Goal: Transaction & Acquisition: Obtain resource

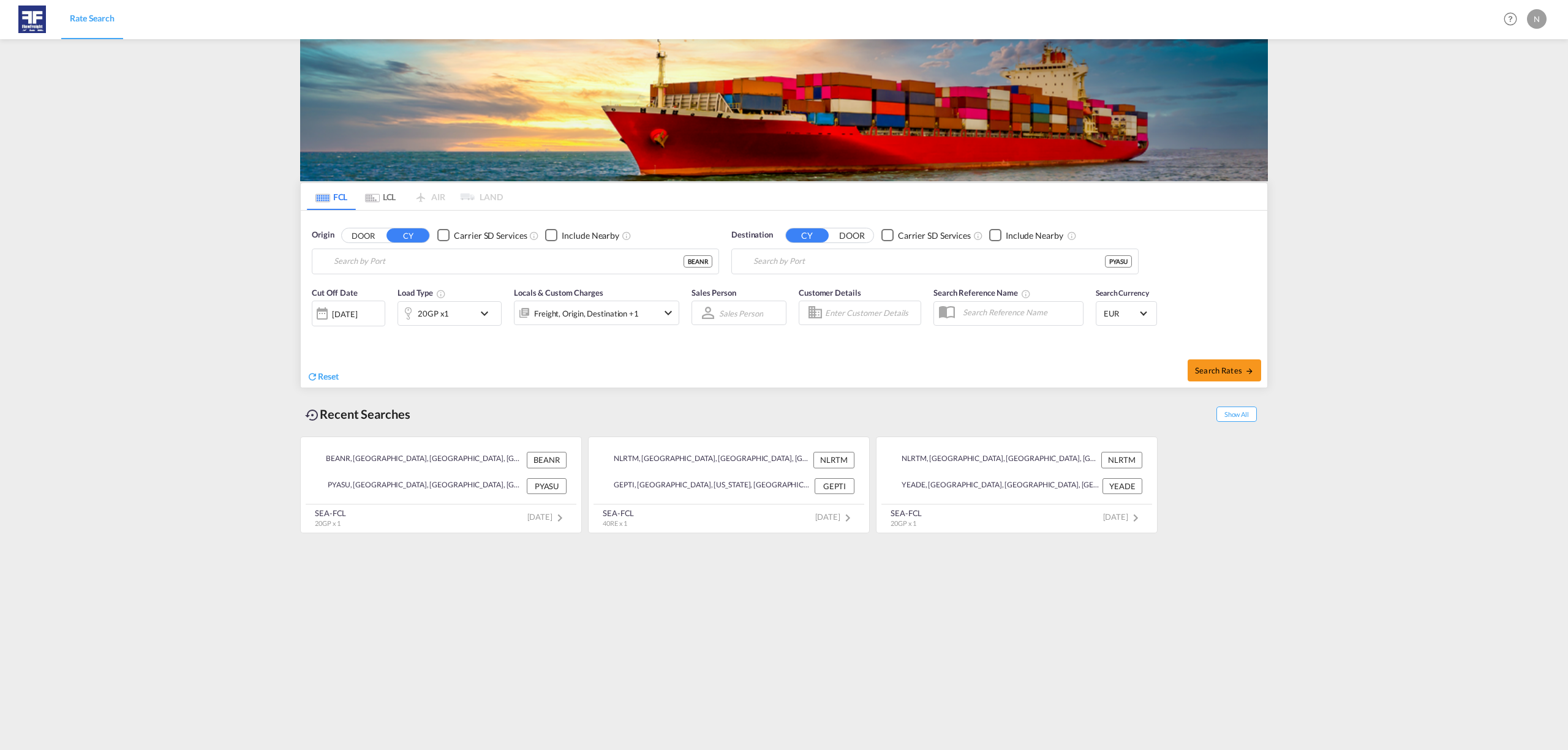
type input "[GEOGRAPHIC_DATA], BEANR"
type input "[PERSON_NAME], PYASU"
click at [438, 258] on input "Antwerp, BEANR" at bounding box center [523, 262] width 378 height 18
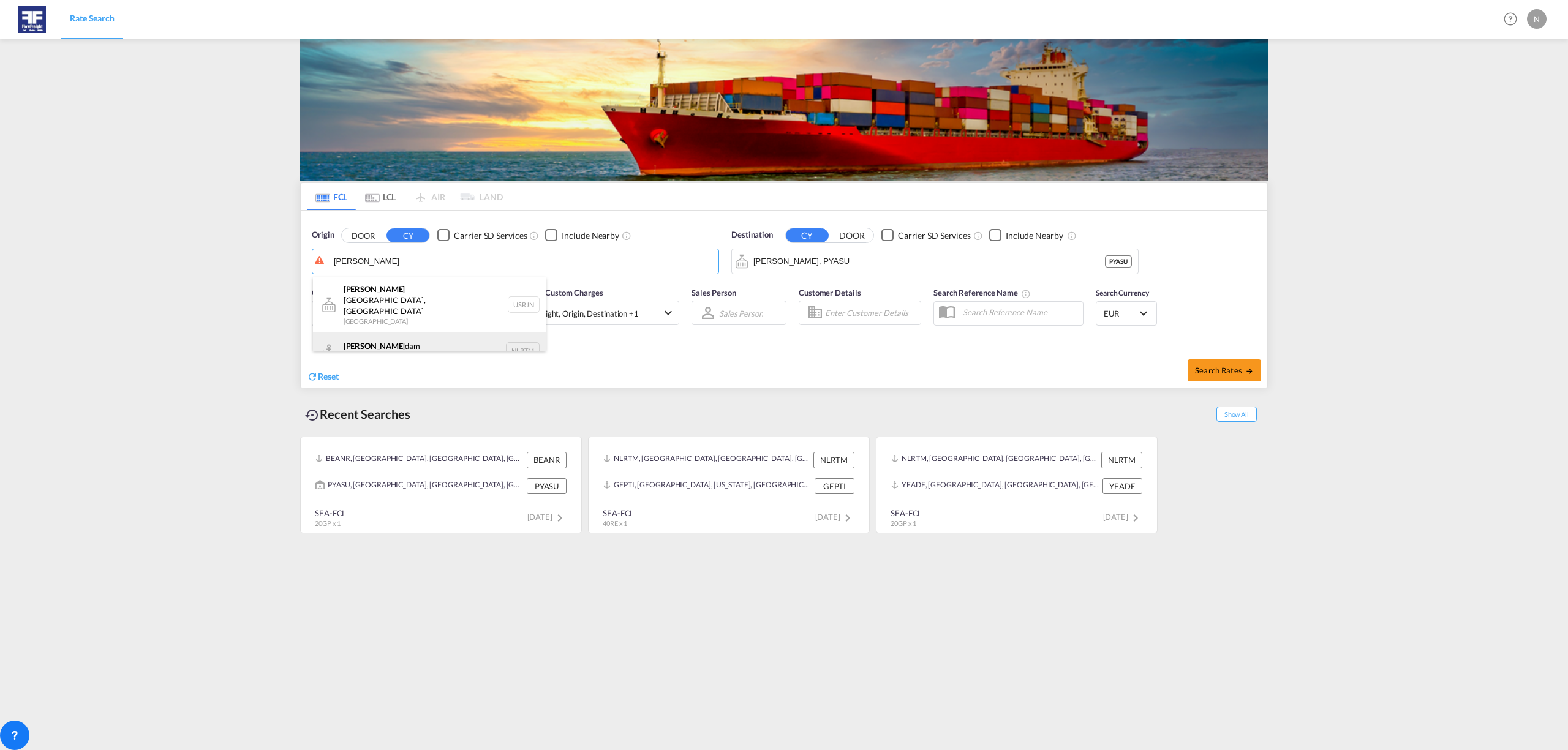
click at [356, 333] on div "Rotter dam Netherlands NLRTM" at bounding box center [429, 351] width 232 height 36
type input "Rotterdam, NLRTM"
click at [861, 261] on input "Asuncion, PYASU" at bounding box center [942, 262] width 378 height 18
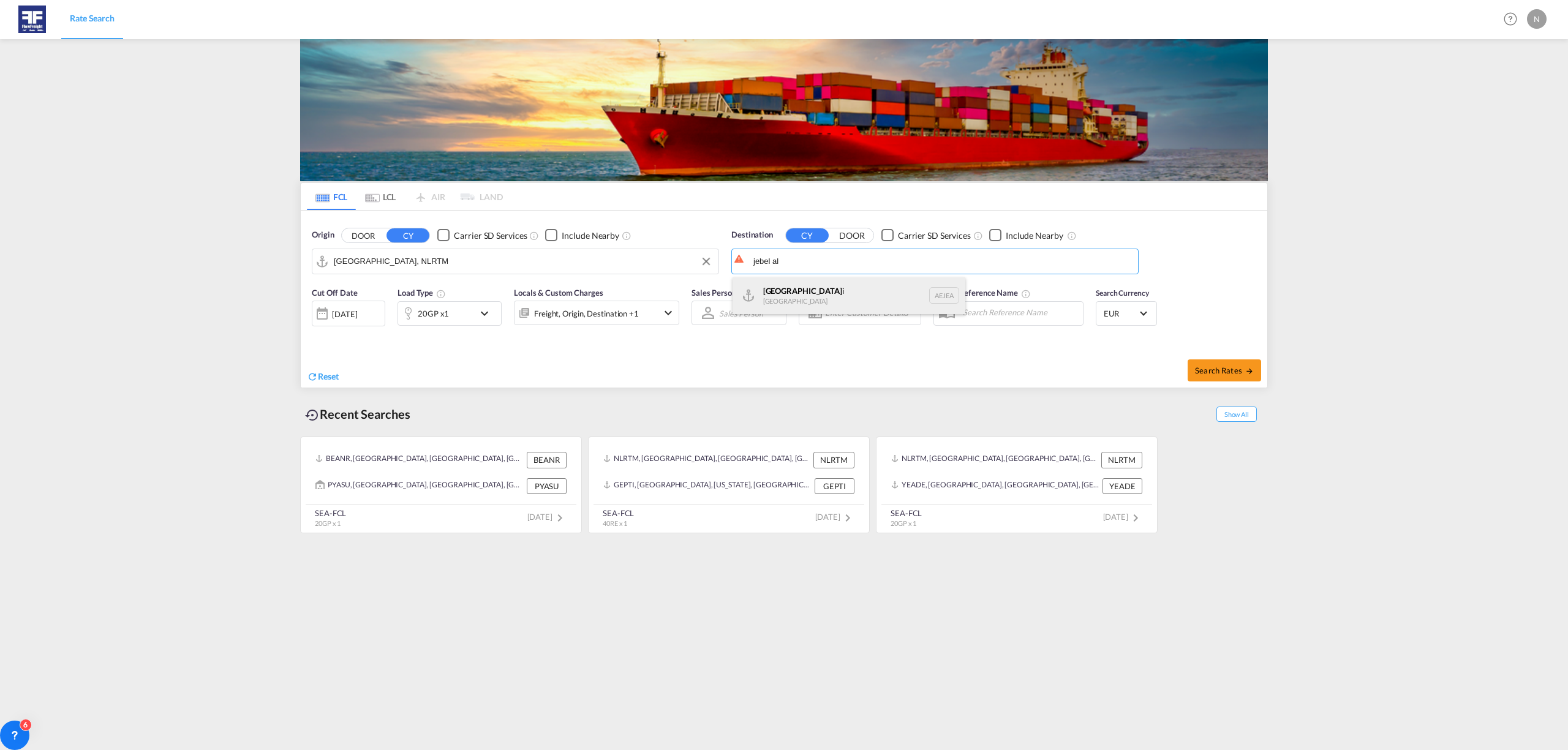
click at [822, 300] on div "Jebel Al i United Arab Emirates AEJEA" at bounding box center [848, 296] width 232 height 36
type input "Jebel Ali, AEJEA"
click at [351, 312] on div "[DATE]" at bounding box center [344, 314] width 25 height 11
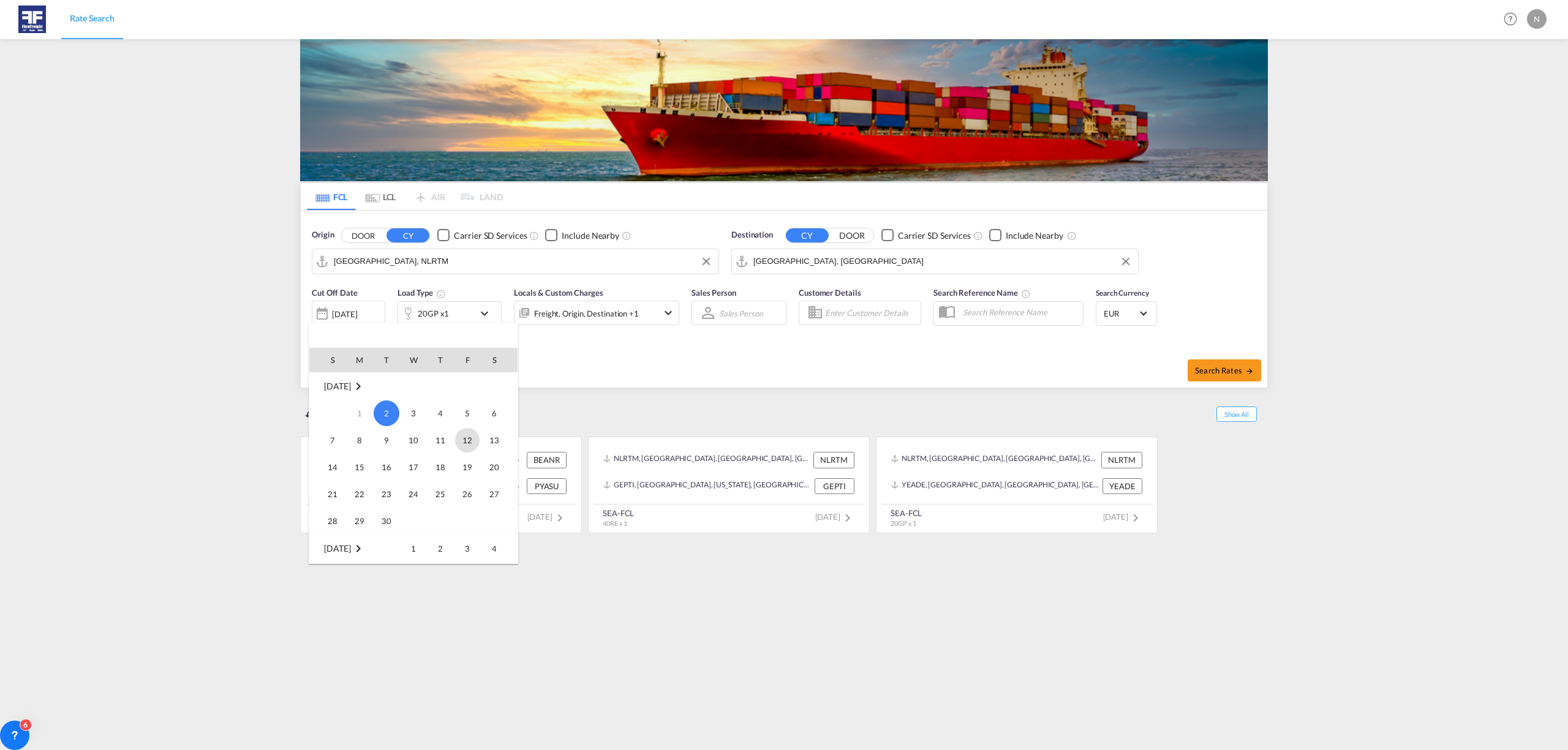
click at [468, 438] on span "12" at bounding box center [468, 441] width 25 height 25
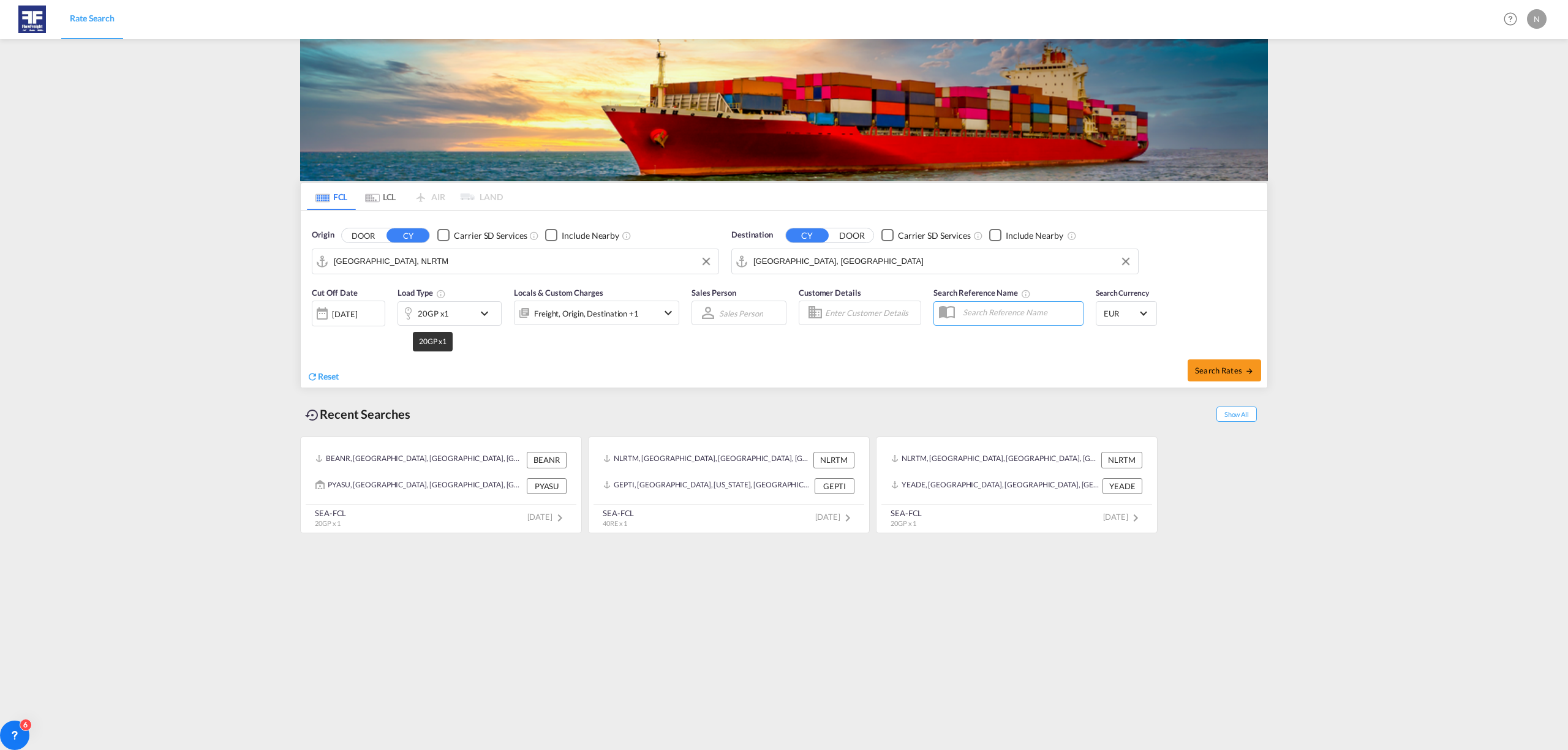
click at [447, 309] on div "20GP x1" at bounding box center [434, 314] width 31 height 17
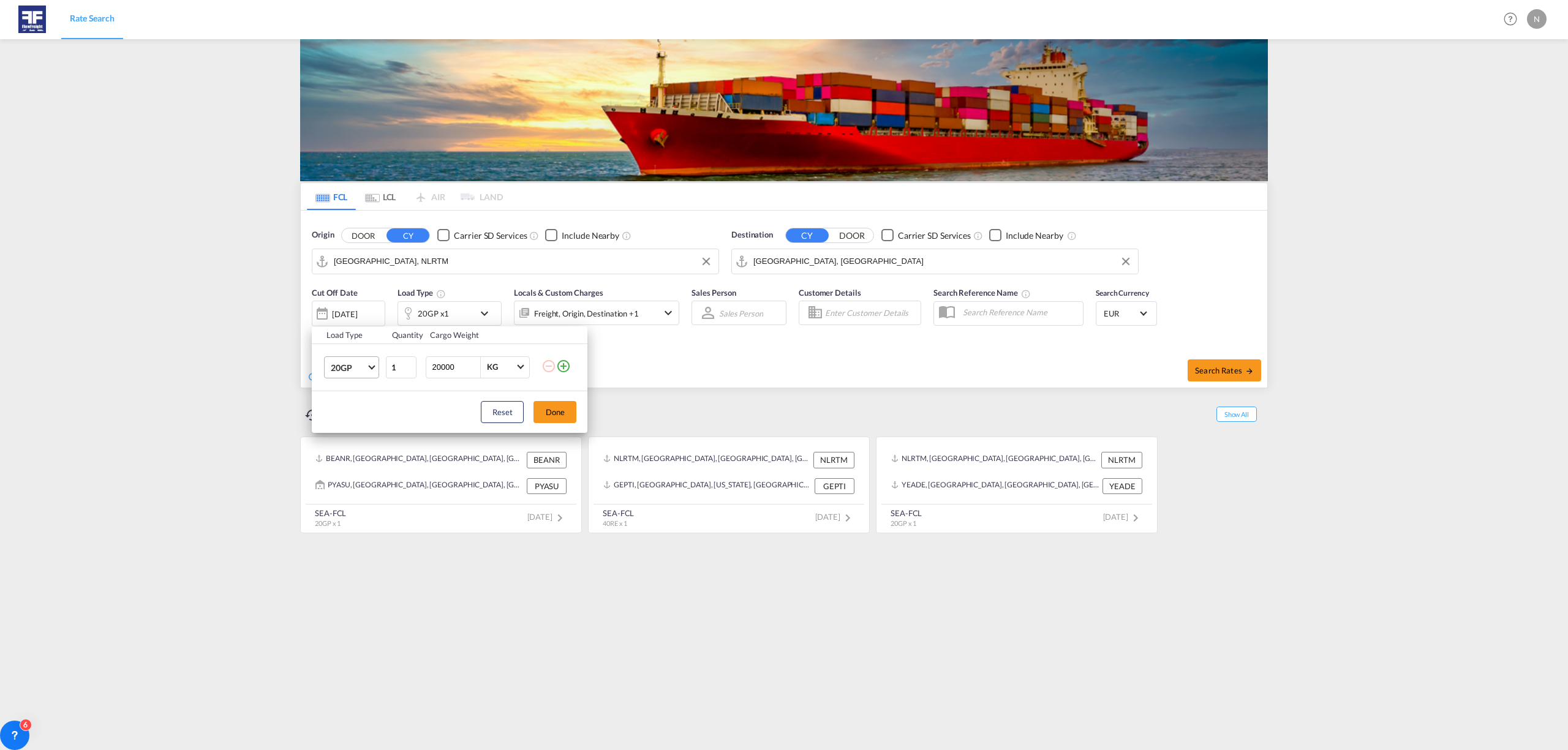
click at [343, 368] on span "20GP" at bounding box center [348, 368] width 36 height 12
click at [341, 429] on div "40HC" at bounding box center [342, 426] width 23 height 12
click at [564, 419] on button "Done" at bounding box center [555, 412] width 43 height 22
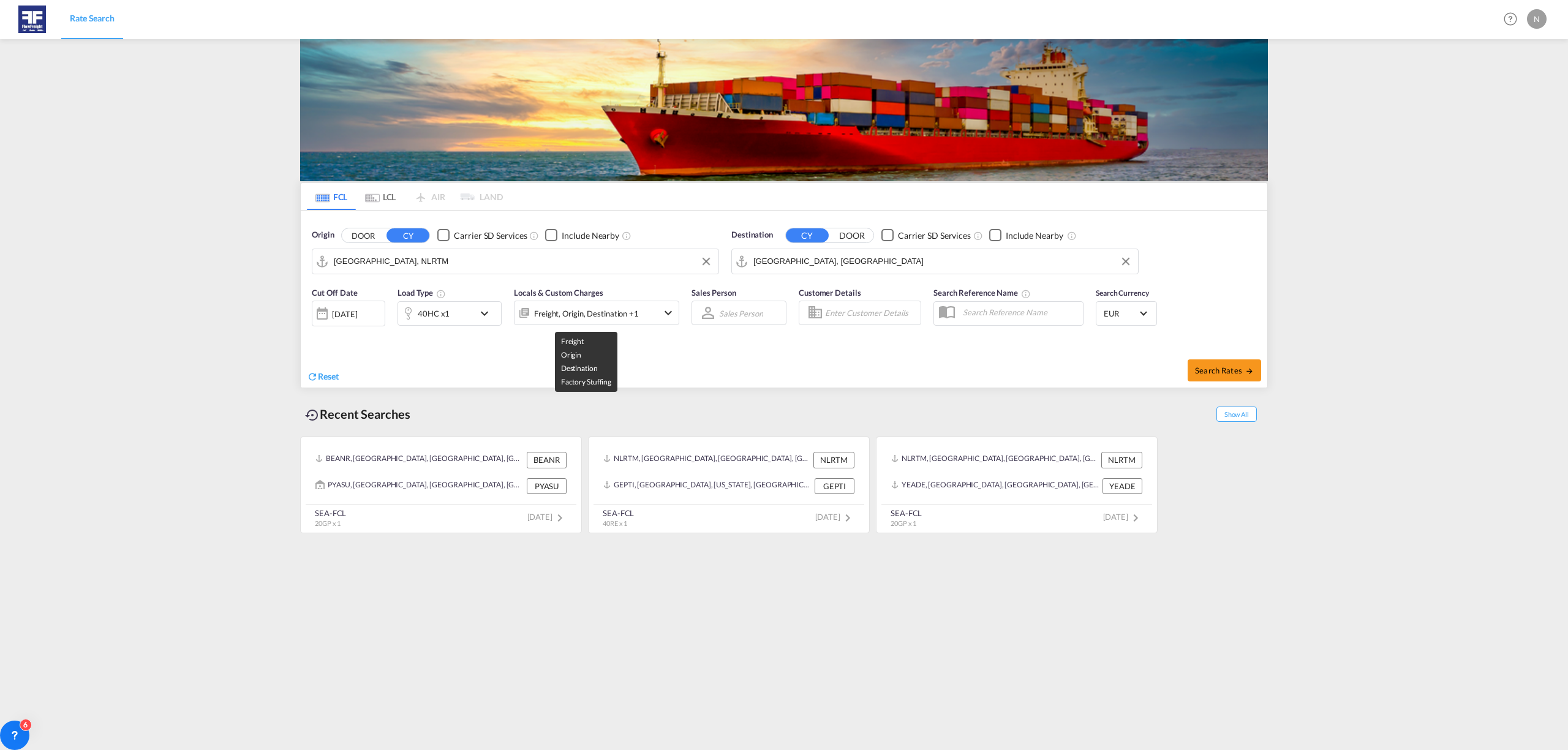
click at [617, 320] on div "Freight, Origin, Destination +1" at bounding box center [586, 314] width 105 height 17
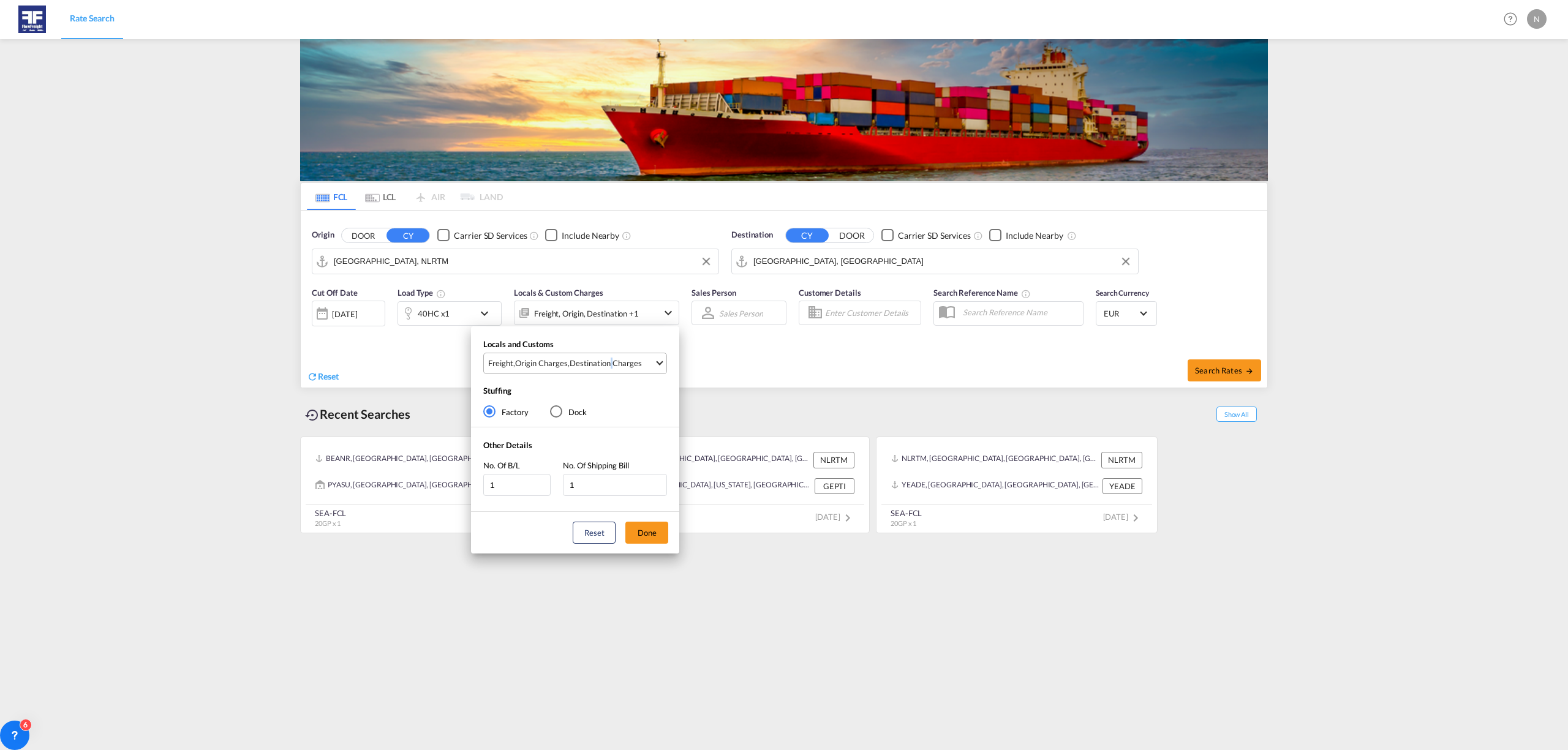
click at [608, 363] on div "Destination Charges" at bounding box center [606, 363] width 72 height 11
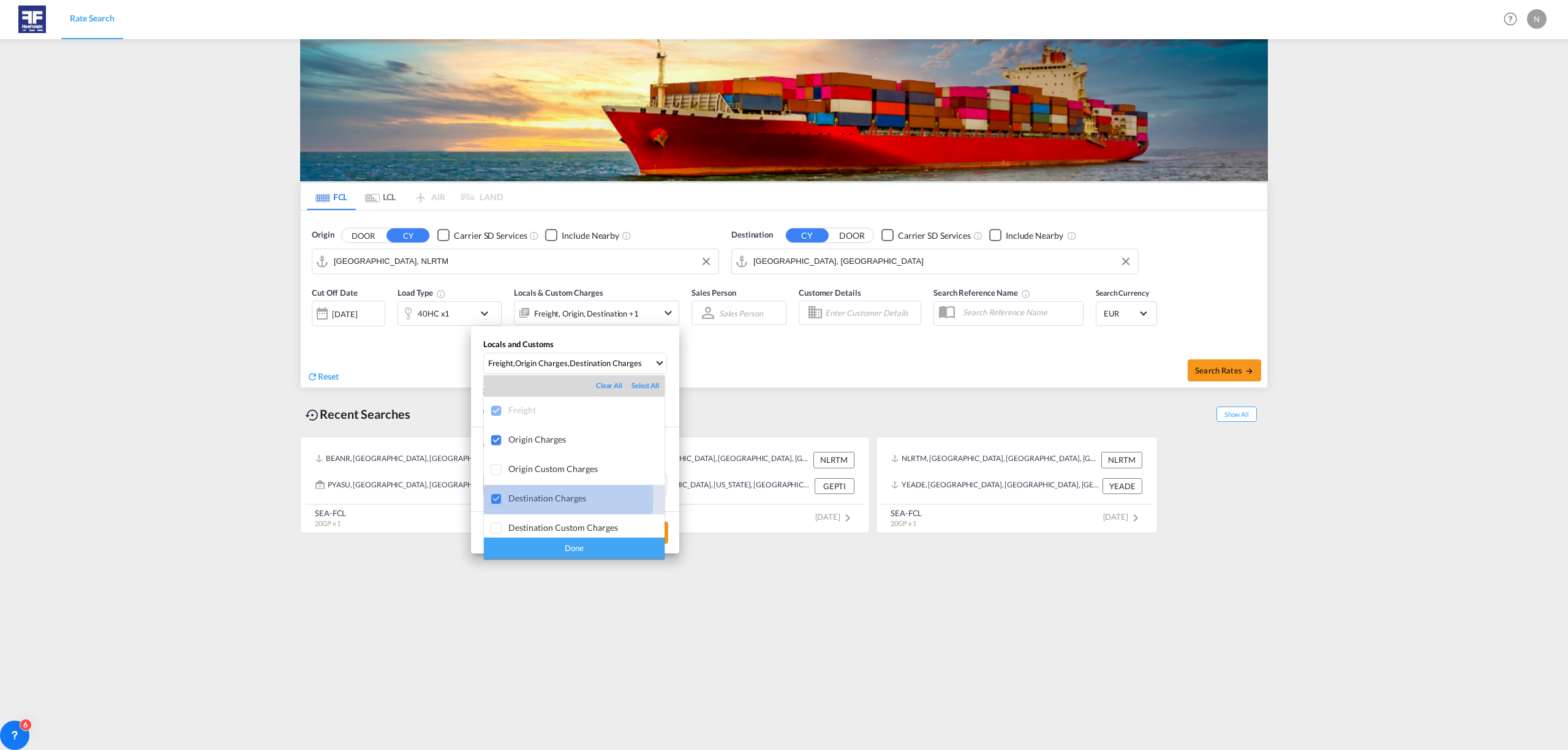
click at [497, 498] on div at bounding box center [497, 499] width 12 height 12
click at [540, 548] on div "Done" at bounding box center [574, 548] width 181 height 21
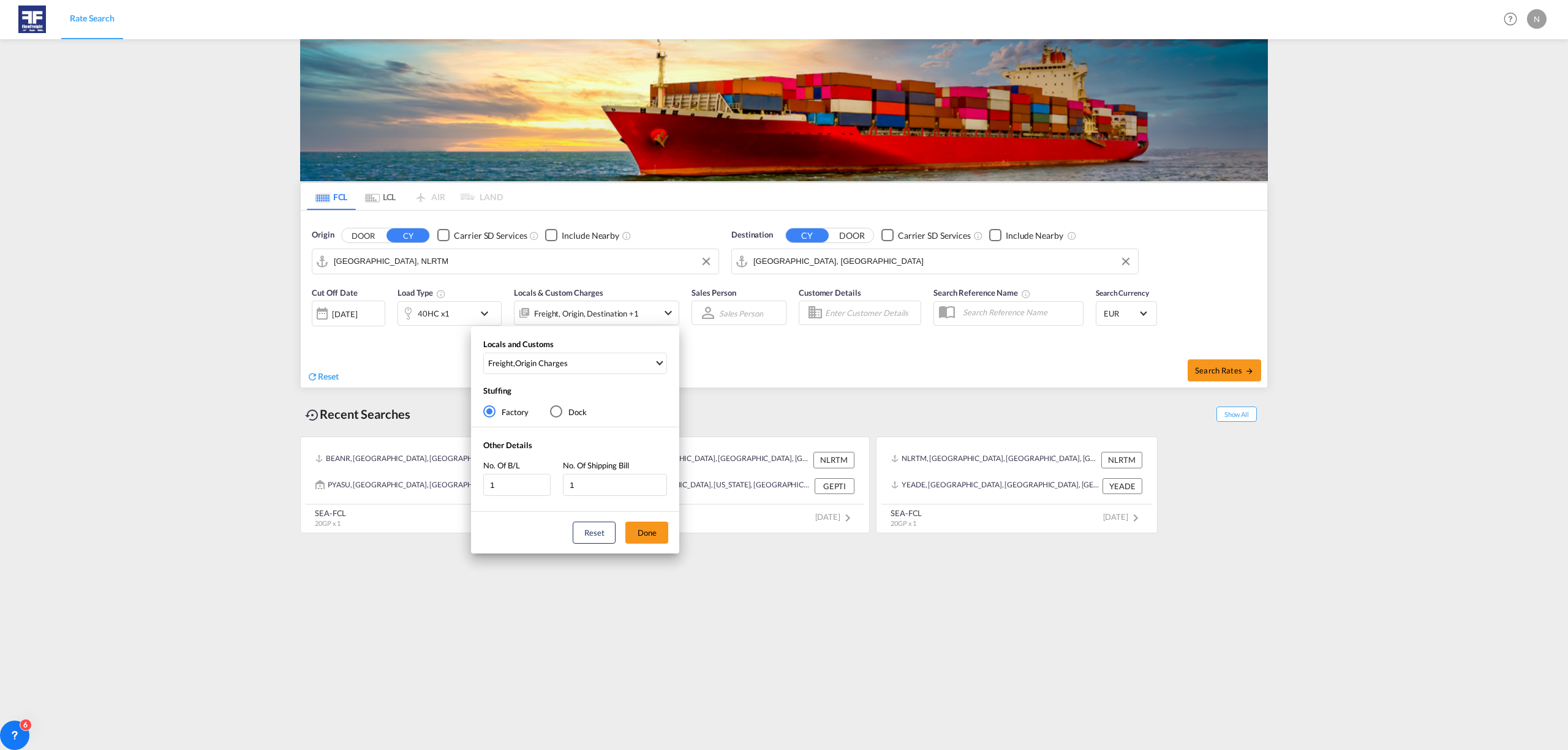
click at [1237, 372] on div "Locals and Customs Freight , Origin Charges Stuffing Factory Dock Other Details…" at bounding box center [784, 375] width 1568 height 750
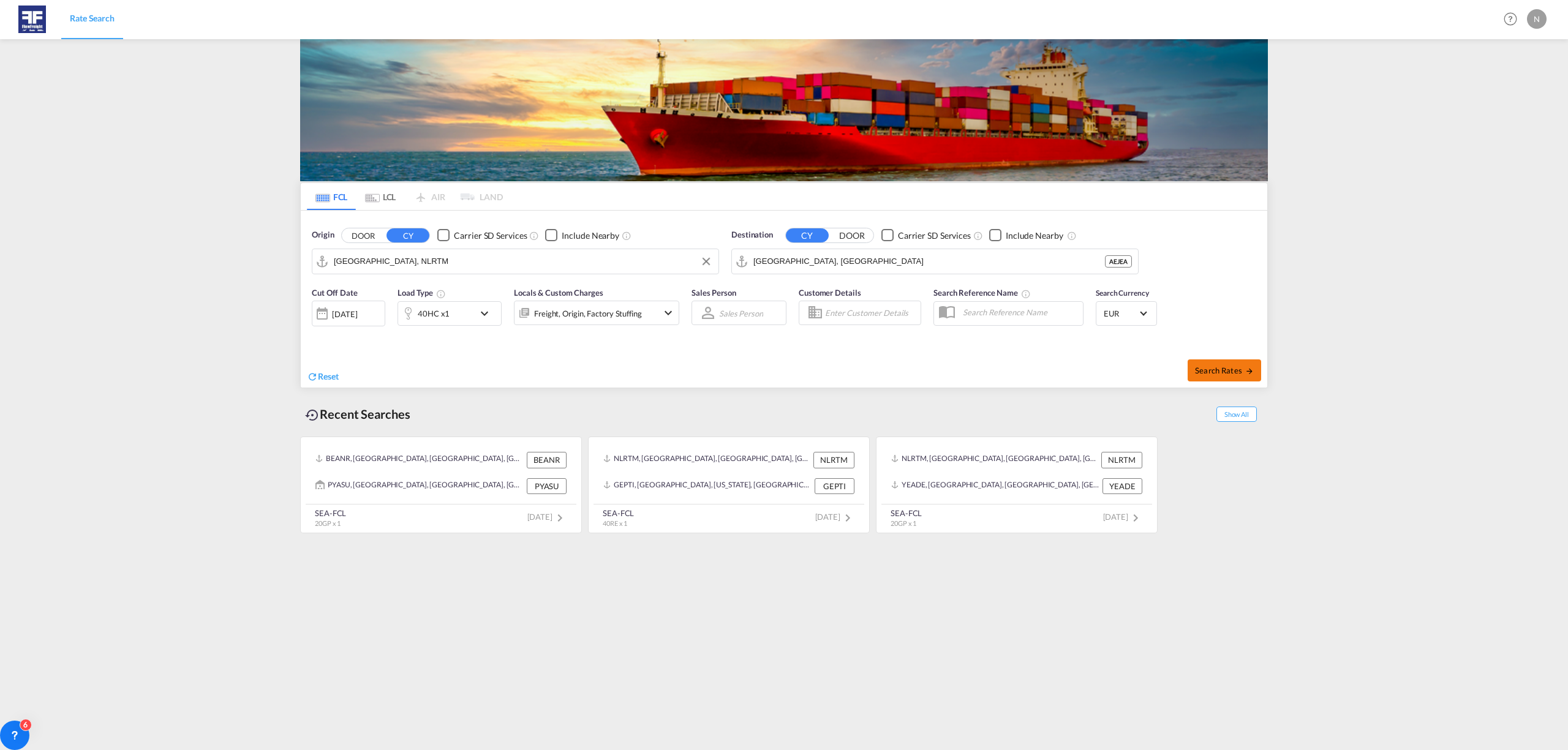
click at [1226, 373] on span "Search Rates" at bounding box center [1224, 370] width 59 height 10
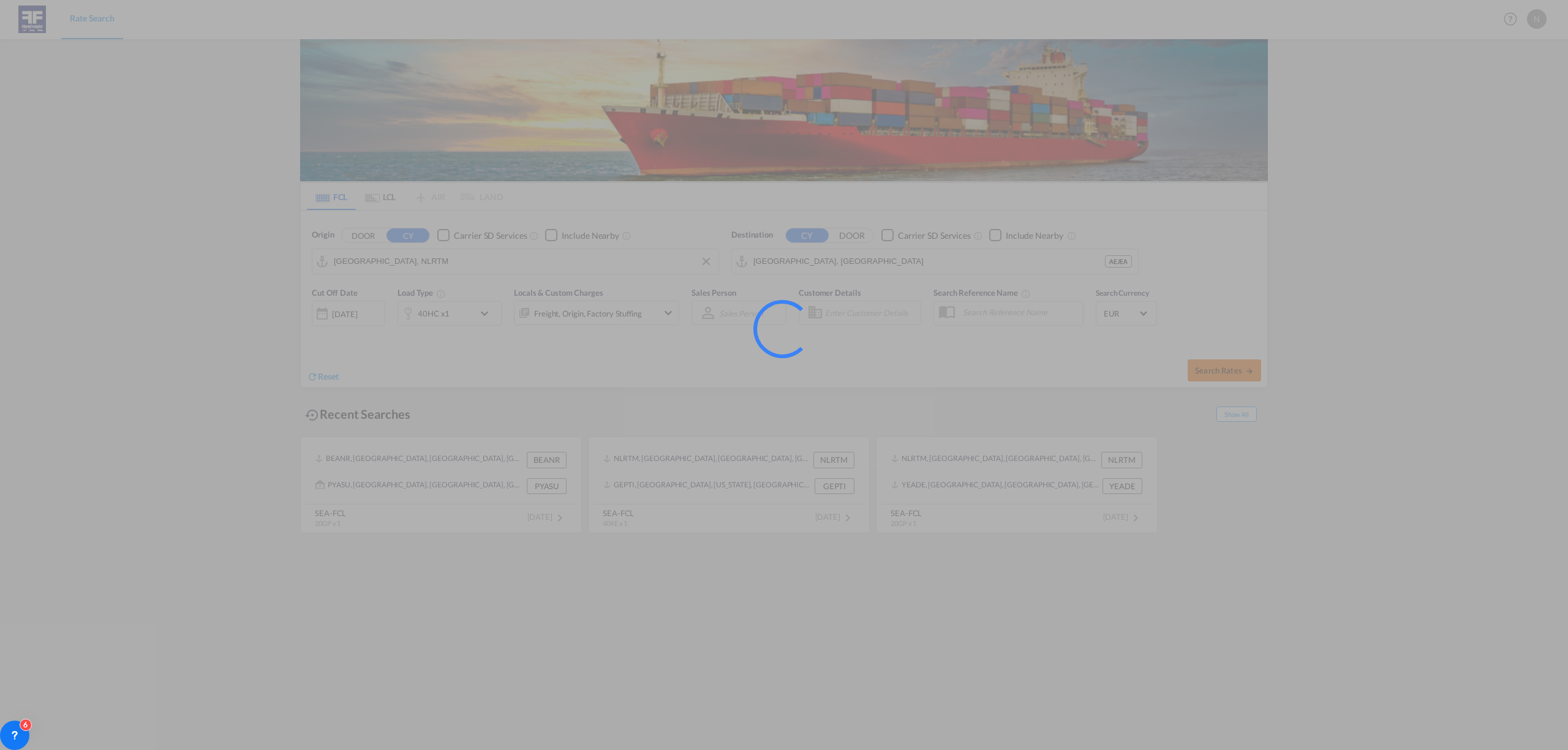
type input "NLRTM to AEJEA / 12 Sep 2025"
